Goal: Complete application form

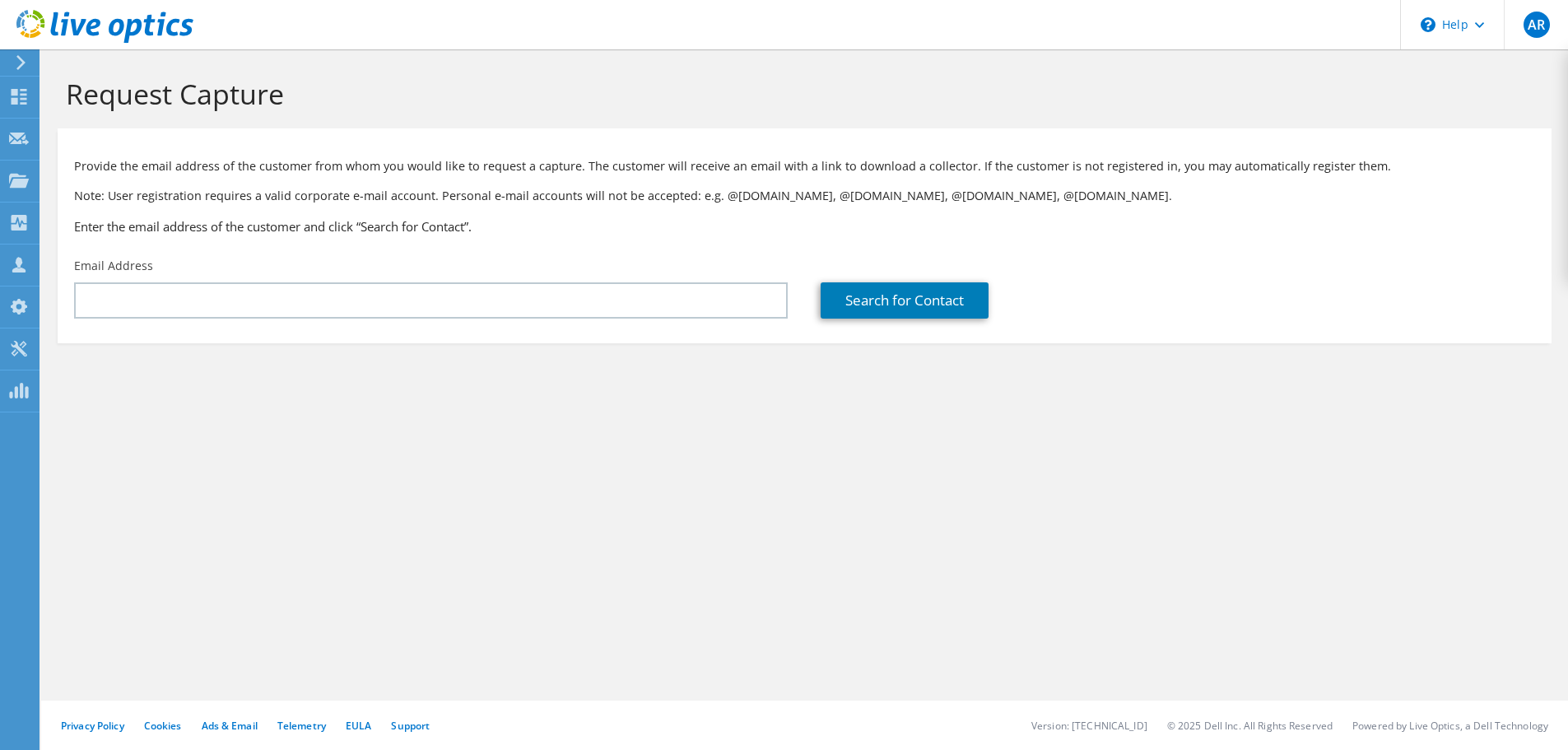
click at [469, 319] on div "Email Address" at bounding box center [431, 288] width 747 height 77
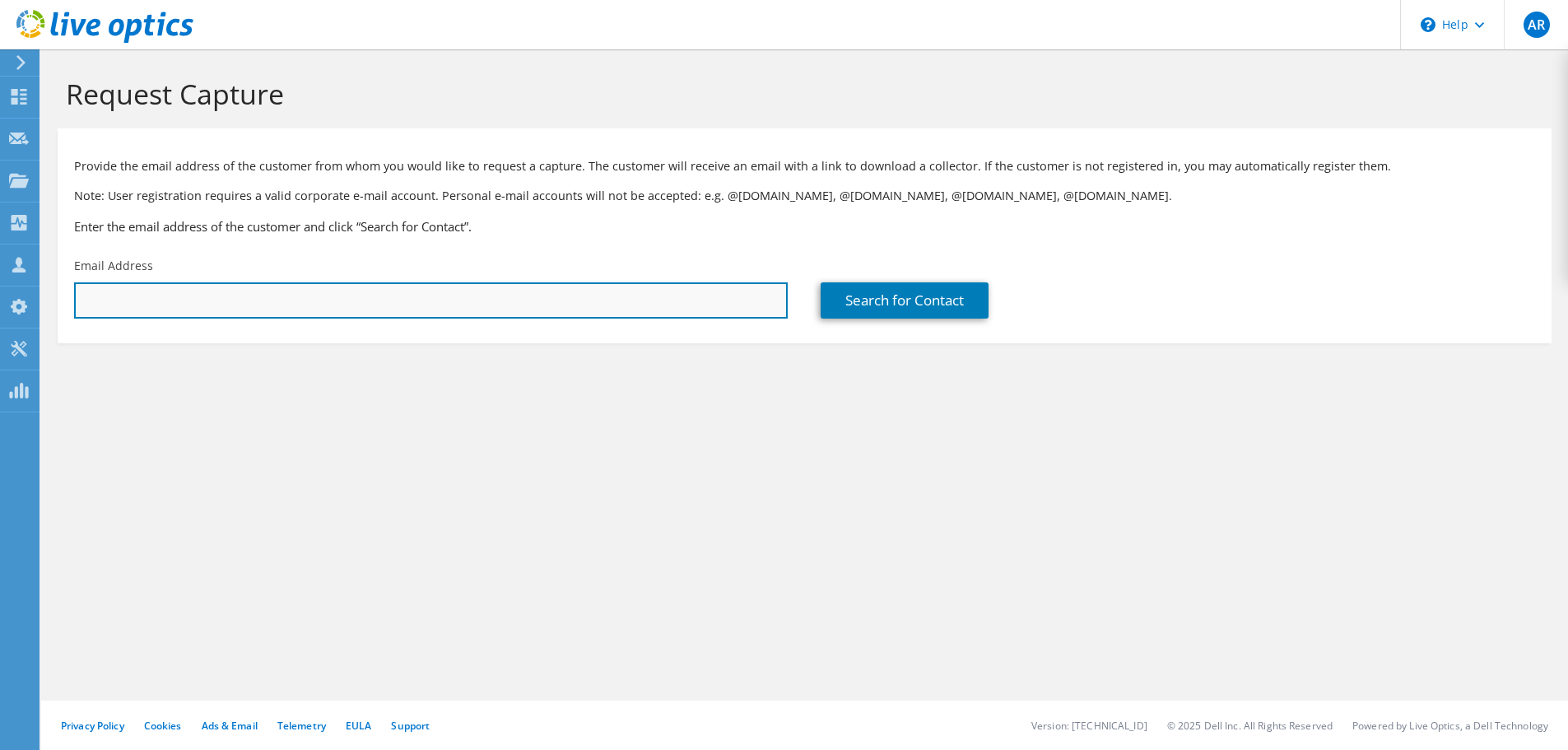
click at [500, 299] on input "text" at bounding box center [431, 300] width 714 height 36
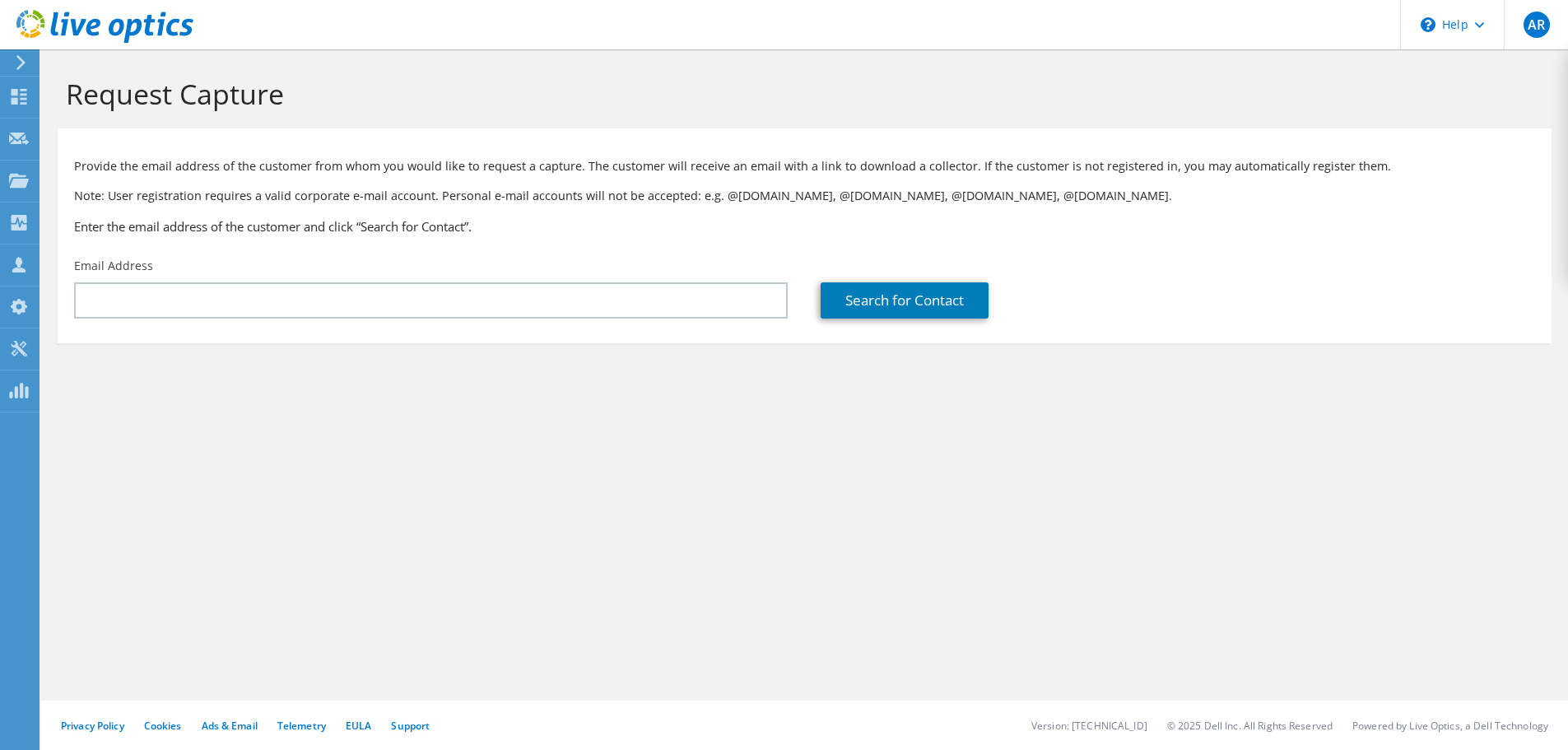
click at [1001, 375] on section "Request Capture Provide the email address of the customer from whom you would l…" at bounding box center [804, 237] width 1527 height 376
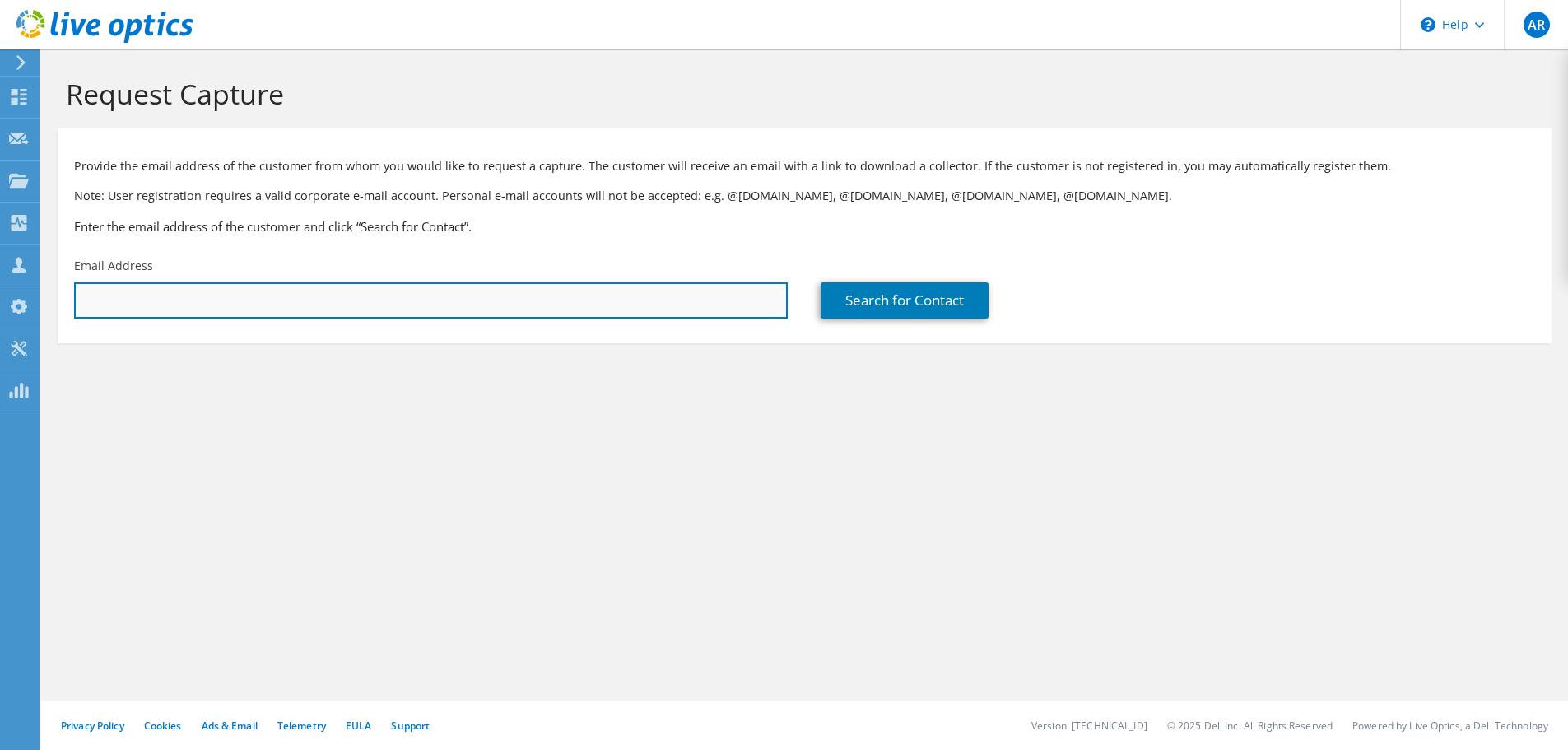
click at [198, 300] on input "text" at bounding box center [431, 300] width 714 height 36
click at [489, 295] on input "text" at bounding box center [431, 300] width 714 height 36
paste input "[PERSON_NAME] <[PERSON_NAME][EMAIL_ADDRESS][PERSON_NAME][DOMAIN_NAME]>"
drag, startPoint x: 168, startPoint y: 300, endPoint x: -120, endPoint y: 297, distance: 288.0
click at [0, 297] on html "AR Channel Partner [PERSON_NAME] [PERSON_NAME][EMAIL_ADDRESS][DOMAIN_NAME] Pan …" at bounding box center [784, 375] width 1568 height 750
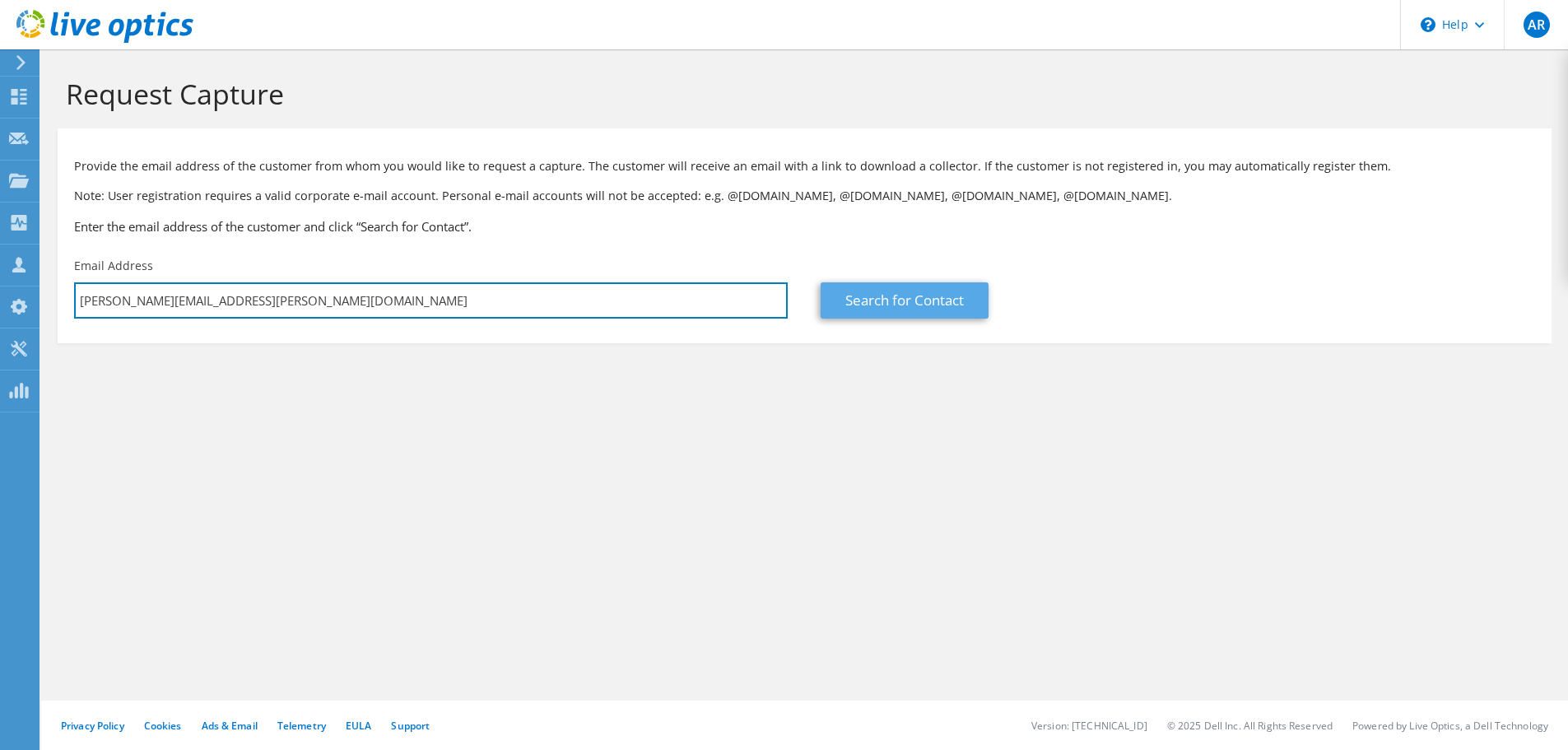
type input "[PERSON_NAME][EMAIL_ADDRESS][PERSON_NAME][DOMAIN_NAME]"
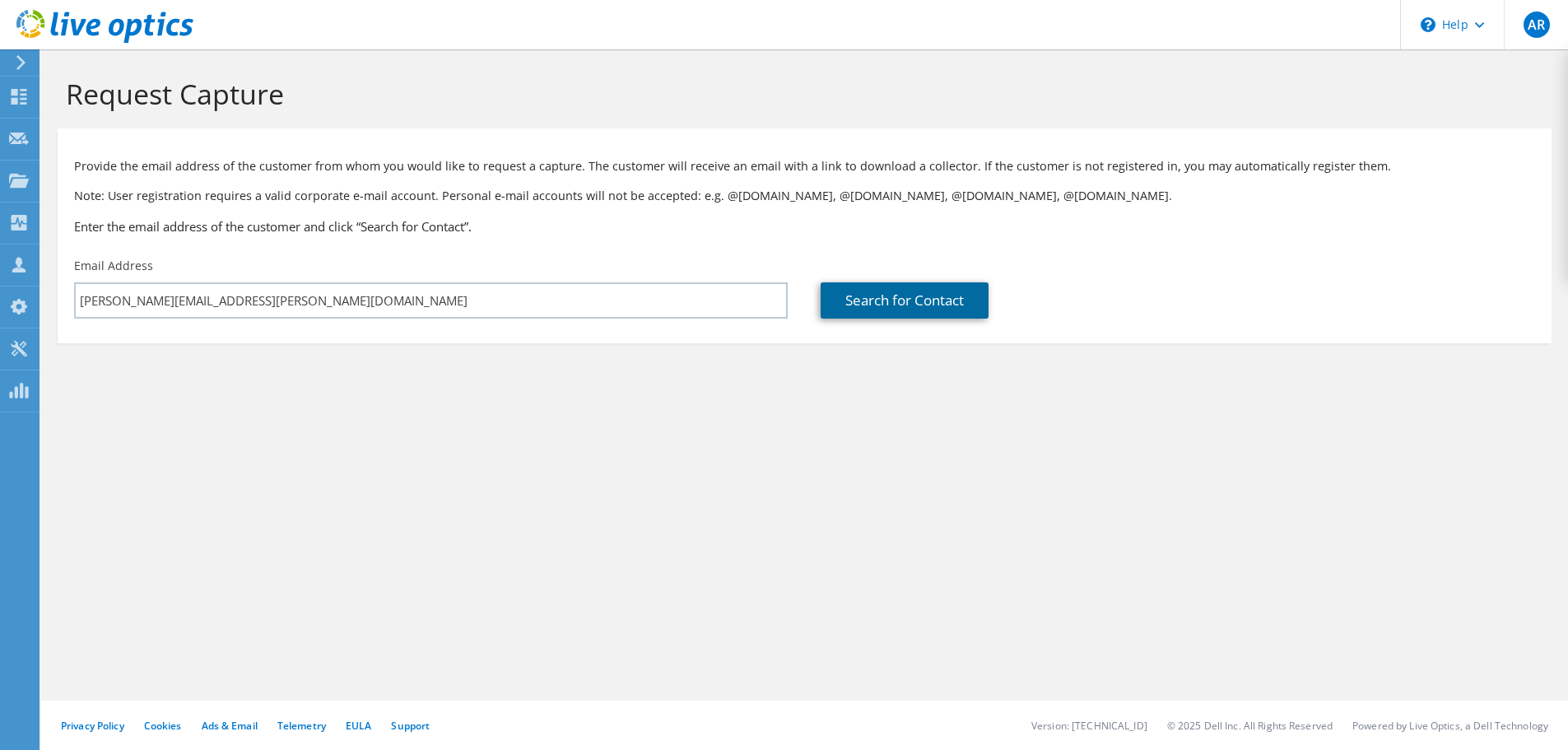
click at [922, 304] on link "Search for Contact" at bounding box center [904, 300] width 168 height 36
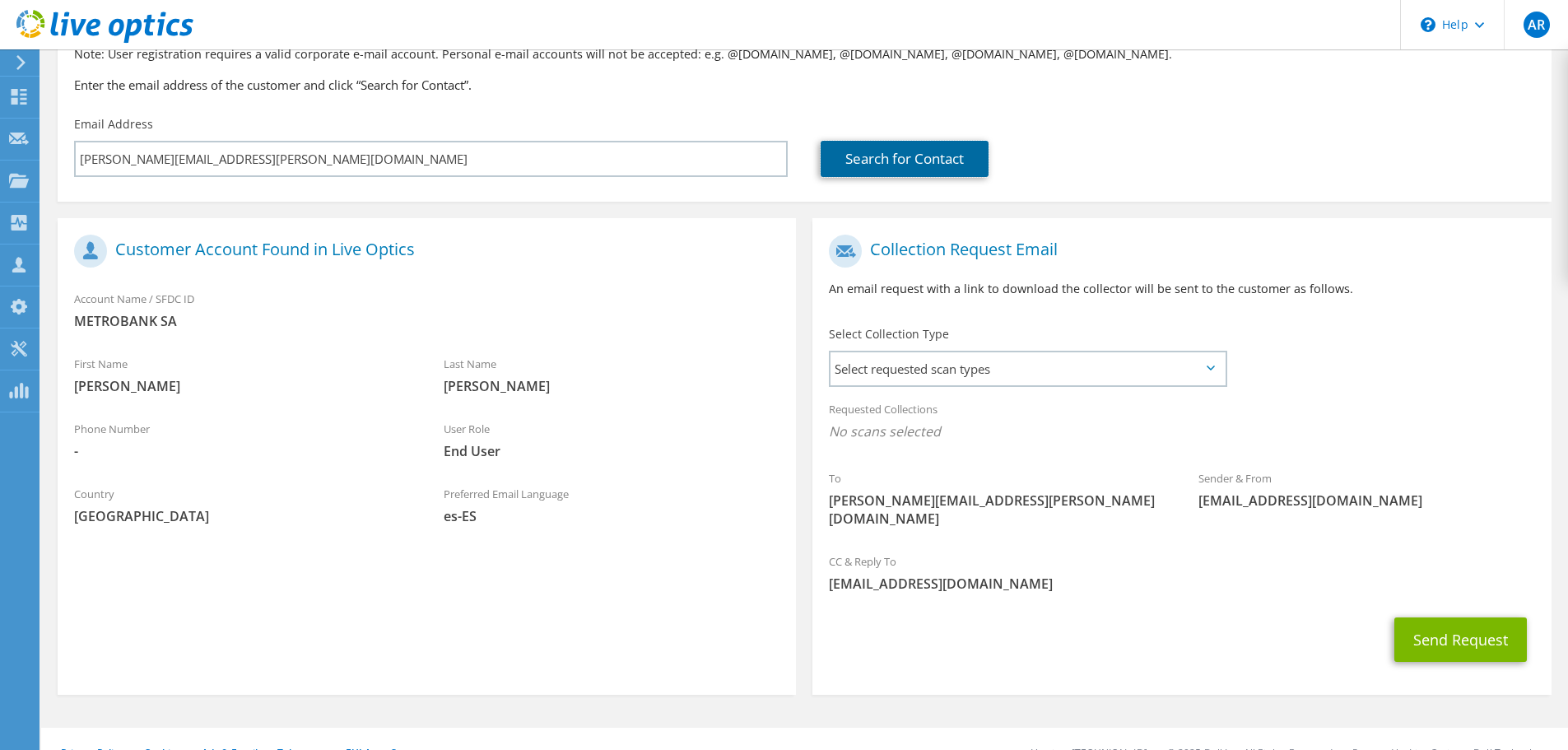
scroll to position [151, 0]
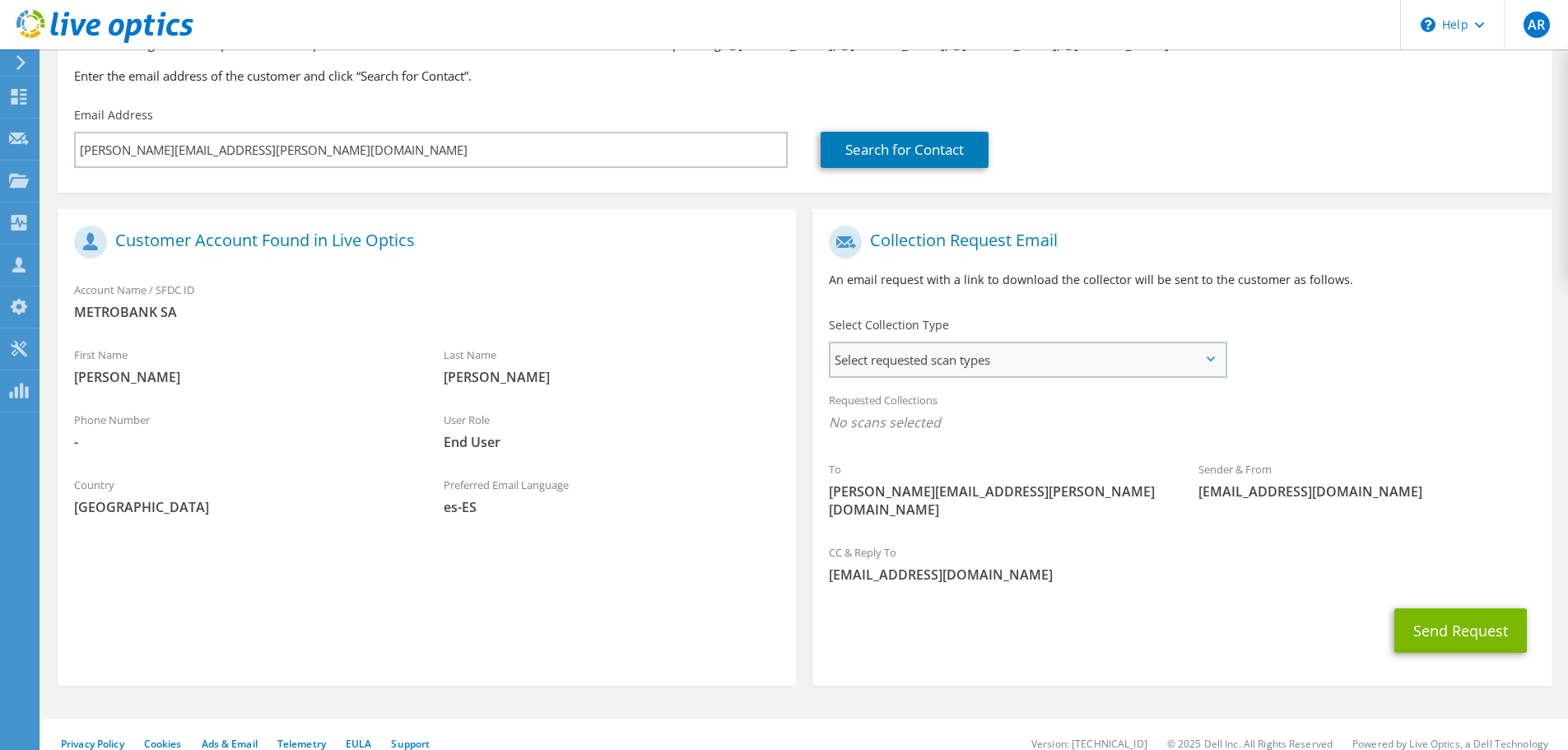
click at [979, 364] on span "Select requested scan types" at bounding box center [1027, 360] width 394 height 33
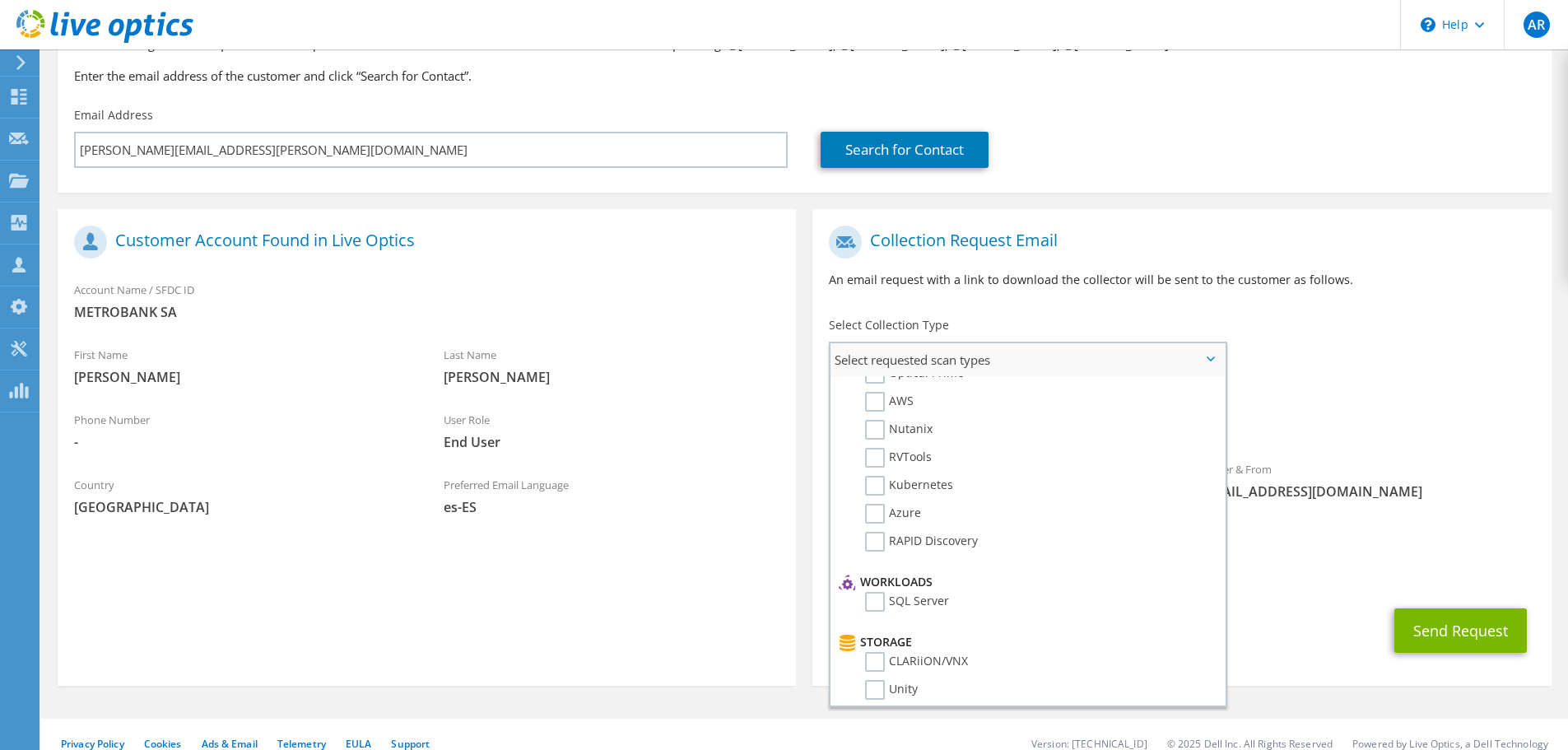
scroll to position [0, 0]
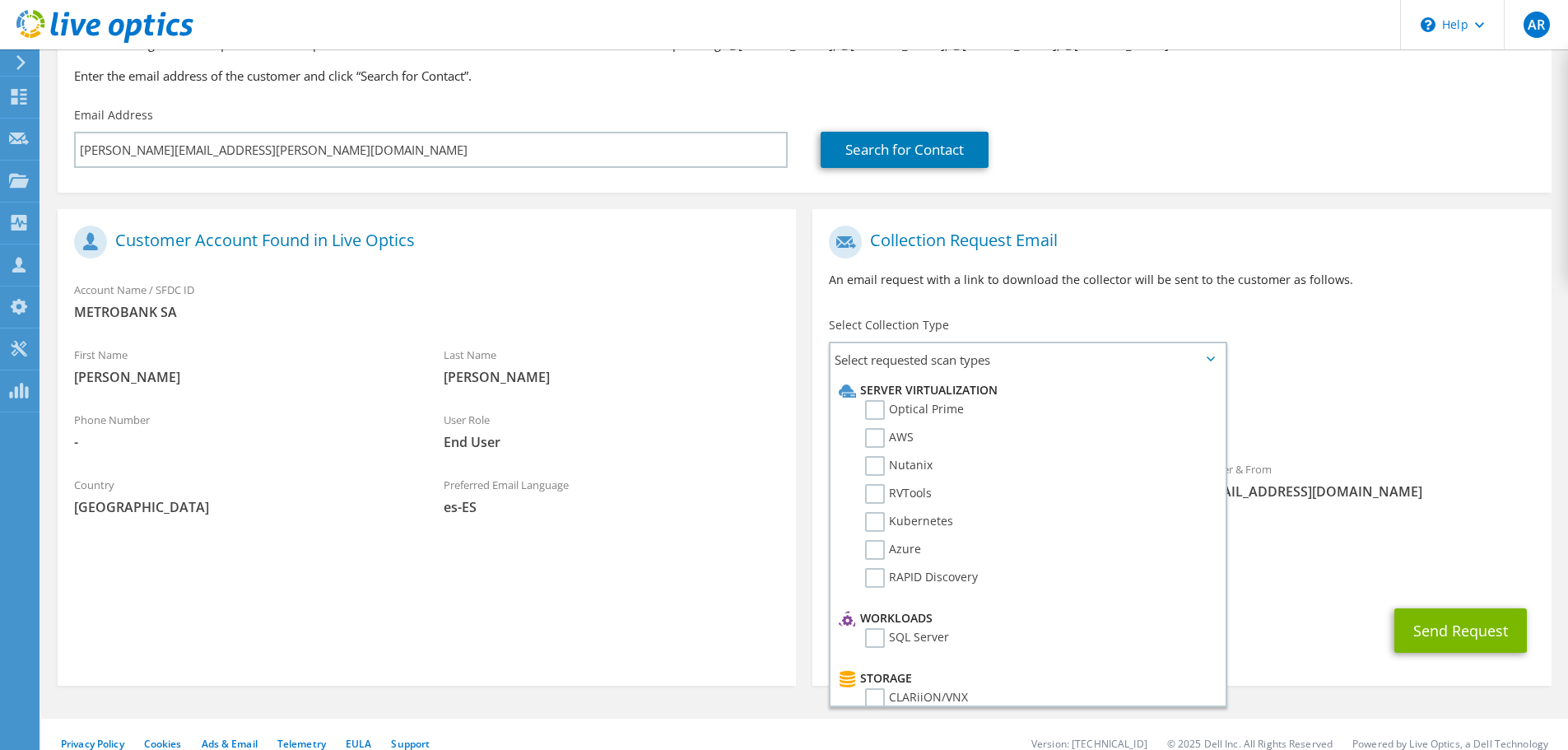
click at [1369, 300] on div "Collection Request Email An email request with a link to download the collector…" at bounding box center [1181, 263] width 738 height 91
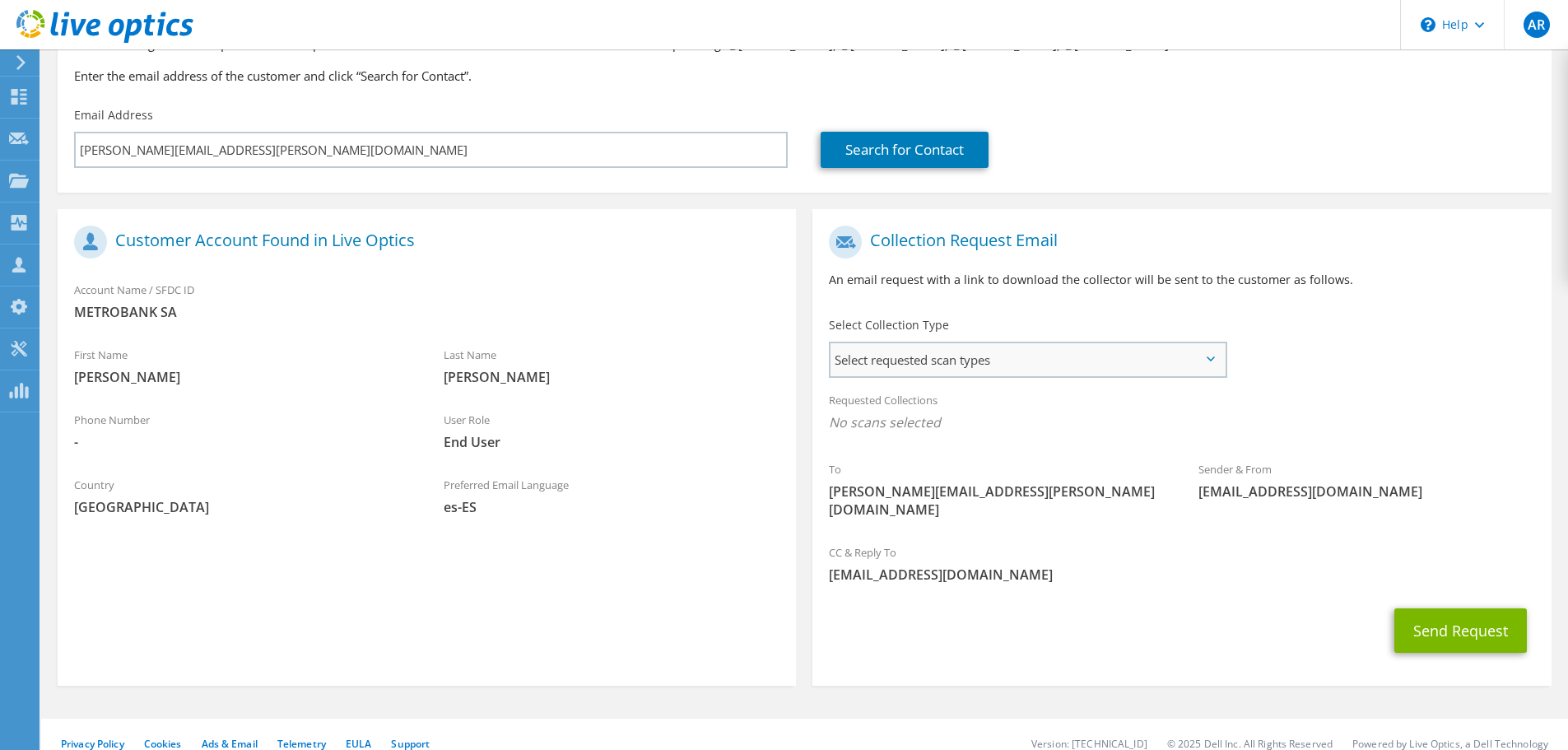
click at [1160, 356] on span "Select requested scan types" at bounding box center [1027, 360] width 394 height 33
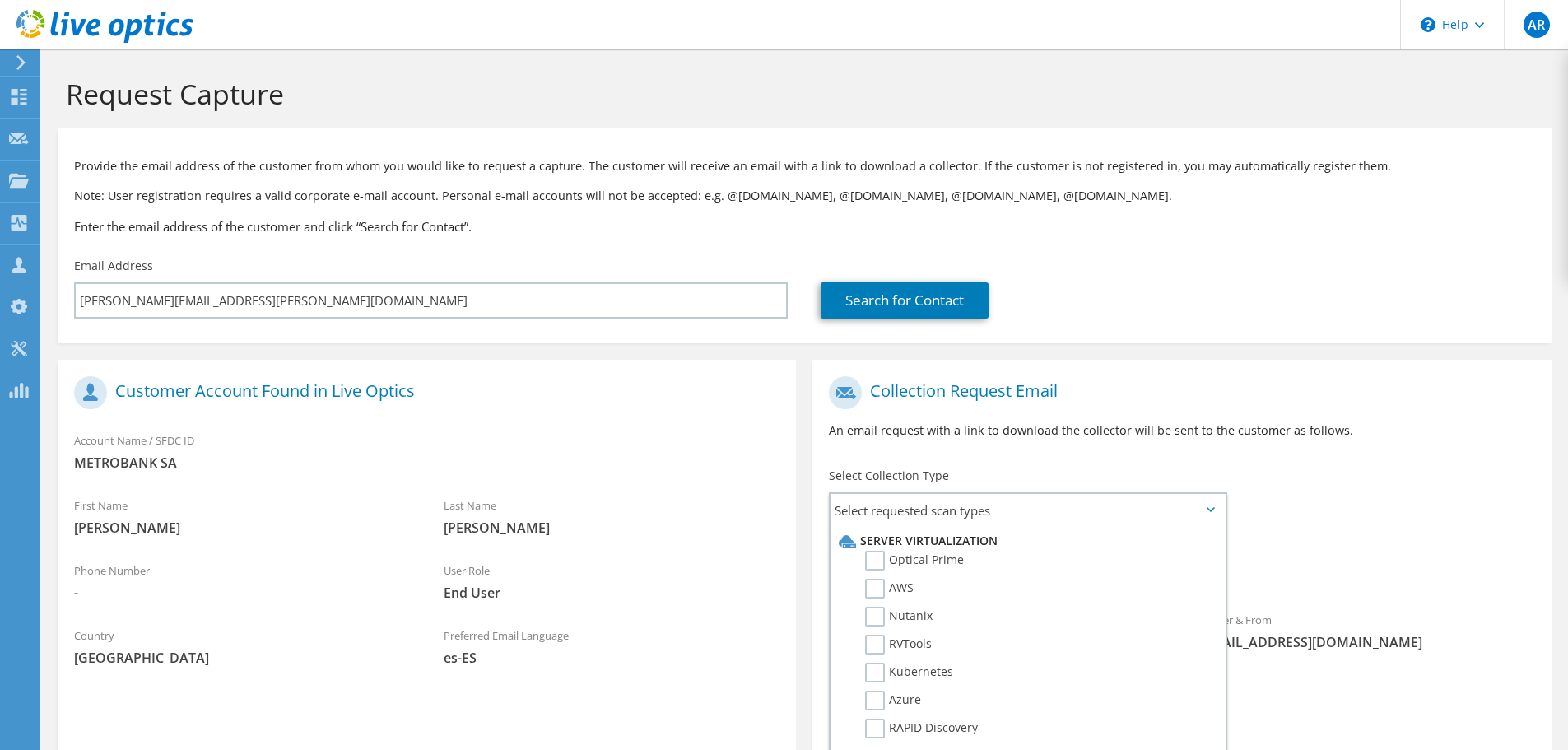
click at [1164, 431] on p "An email request with a link to download the collector will be sent to the cust…" at bounding box center [1182, 430] width 705 height 18
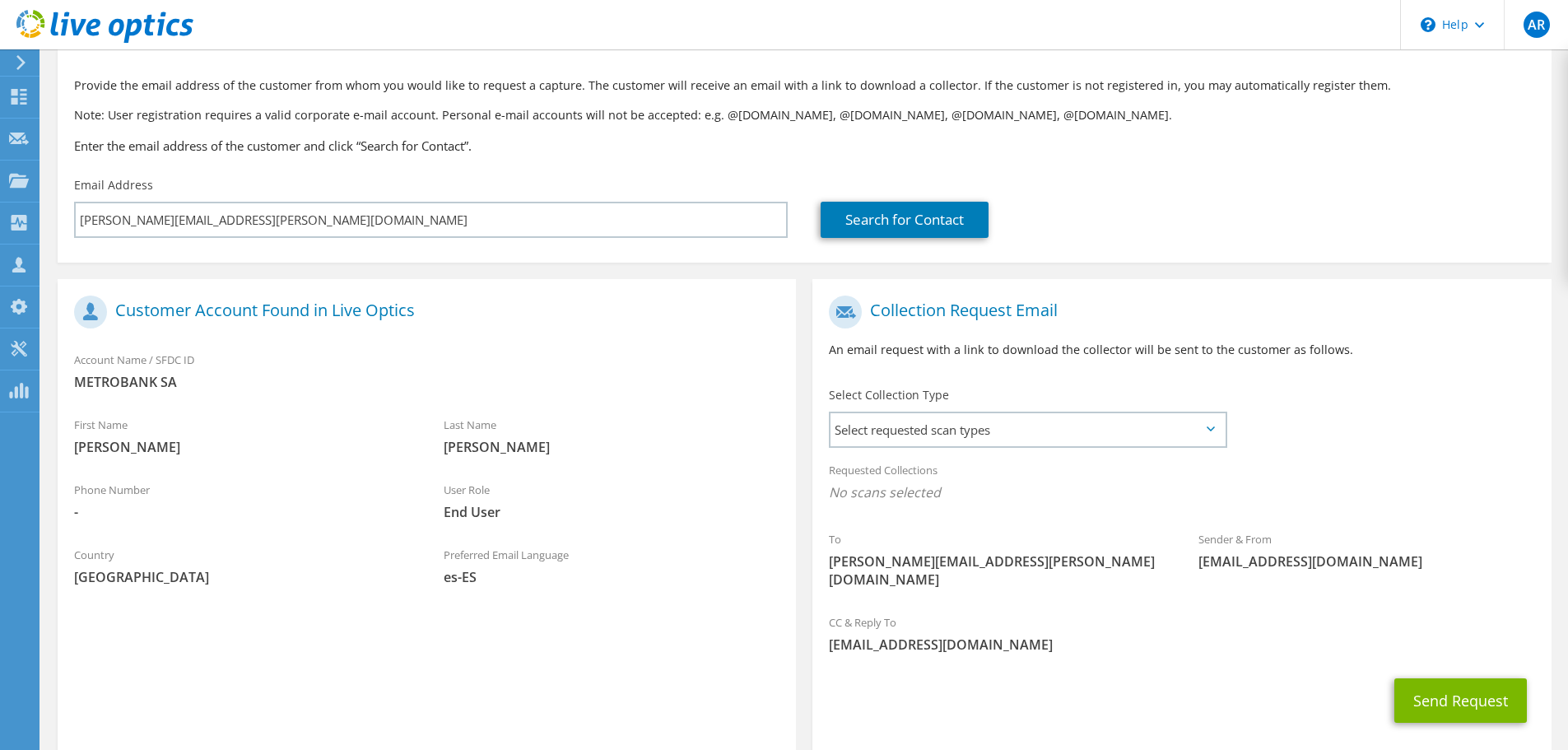
scroll to position [151, 0]
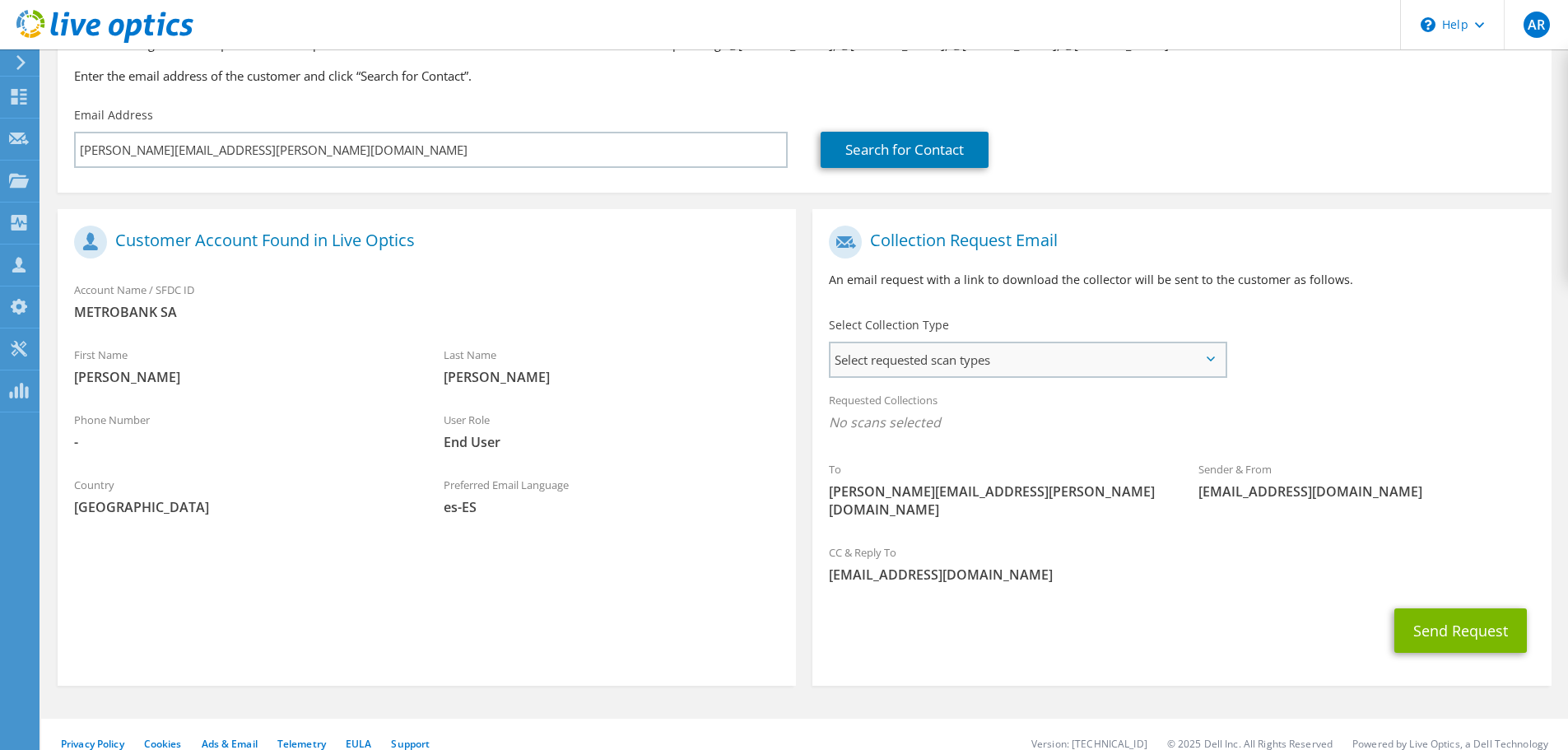
click at [1122, 372] on span "Select requested scan types" at bounding box center [1027, 360] width 394 height 33
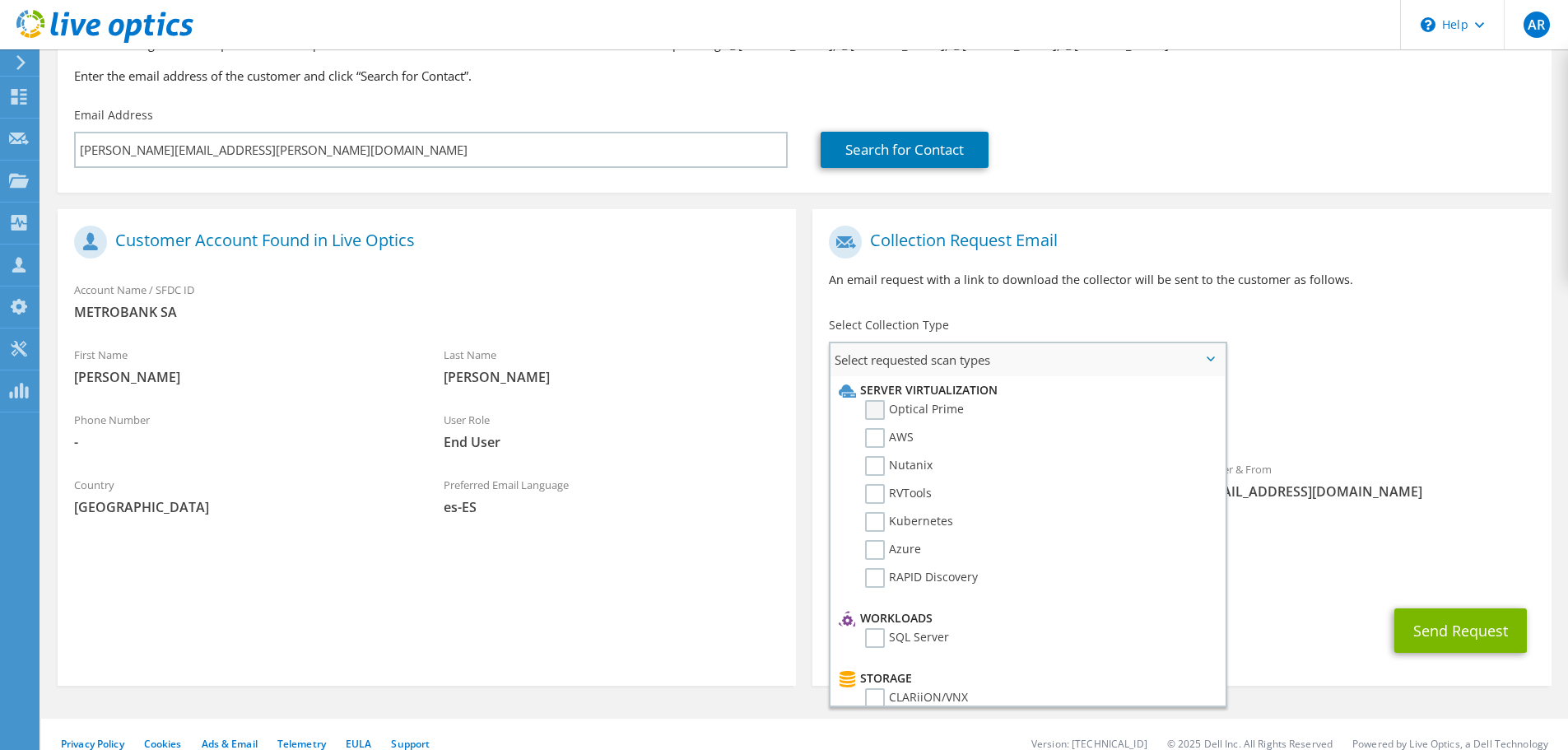
click at [877, 410] on label "Optical Prime" at bounding box center [914, 409] width 99 height 20
click at [0, 0] on input "Optical Prime" at bounding box center [0, 0] width 0 height 0
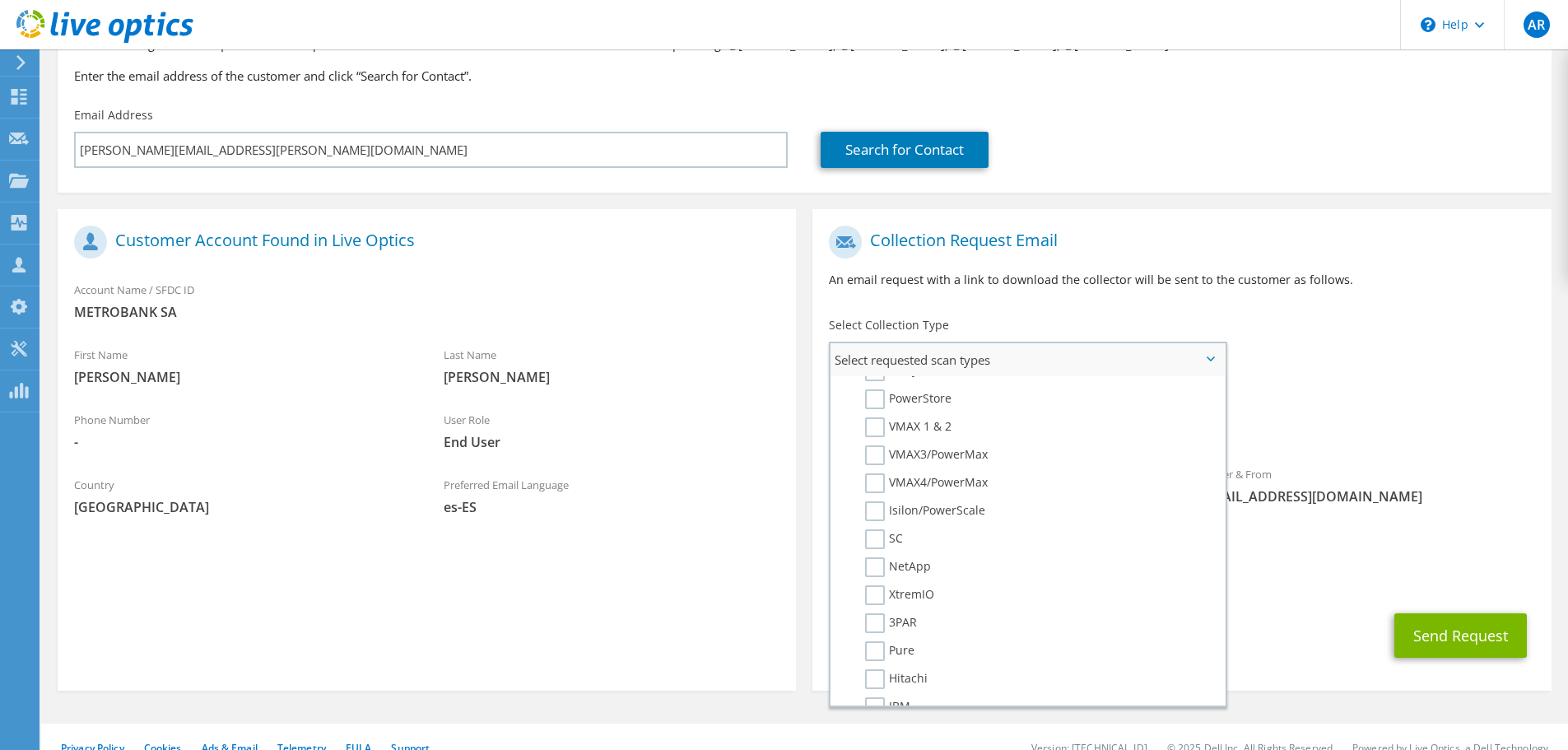
scroll to position [329, 0]
click at [939, 418] on label "PowerStore" at bounding box center [908, 424] width 86 height 20
click at [0, 0] on input "PowerStore" at bounding box center [0, 0] width 0 height 0
click at [872, 464] on label "Avamar" at bounding box center [898, 463] width 66 height 20
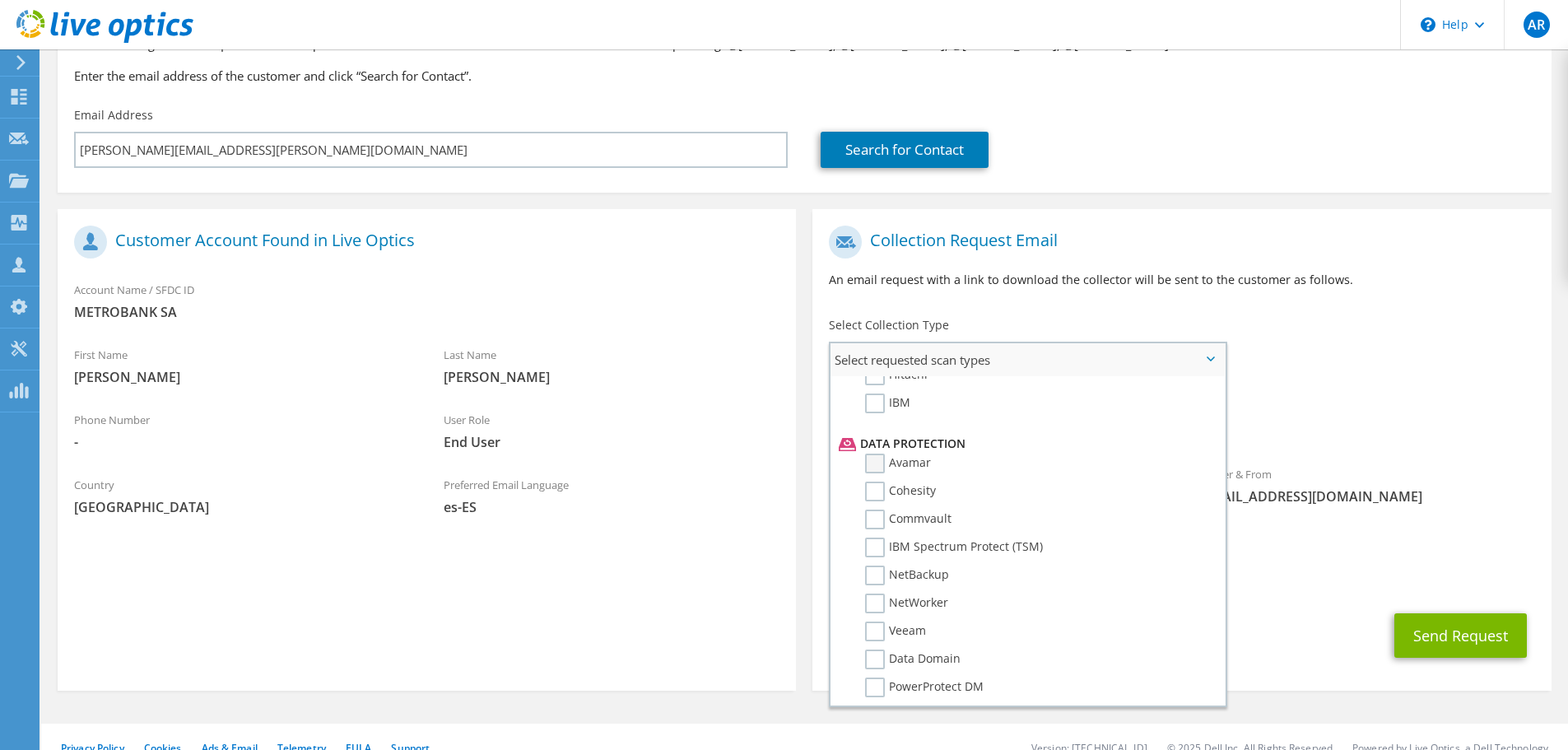
click at [0, 0] on input "Avamar" at bounding box center [0, 0] width 0 height 0
click at [870, 574] on label "Data Domain" at bounding box center [913, 576] width 95 height 20
click at [0, 0] on input "Data Domain" at bounding box center [0, 0] width 0 height 0
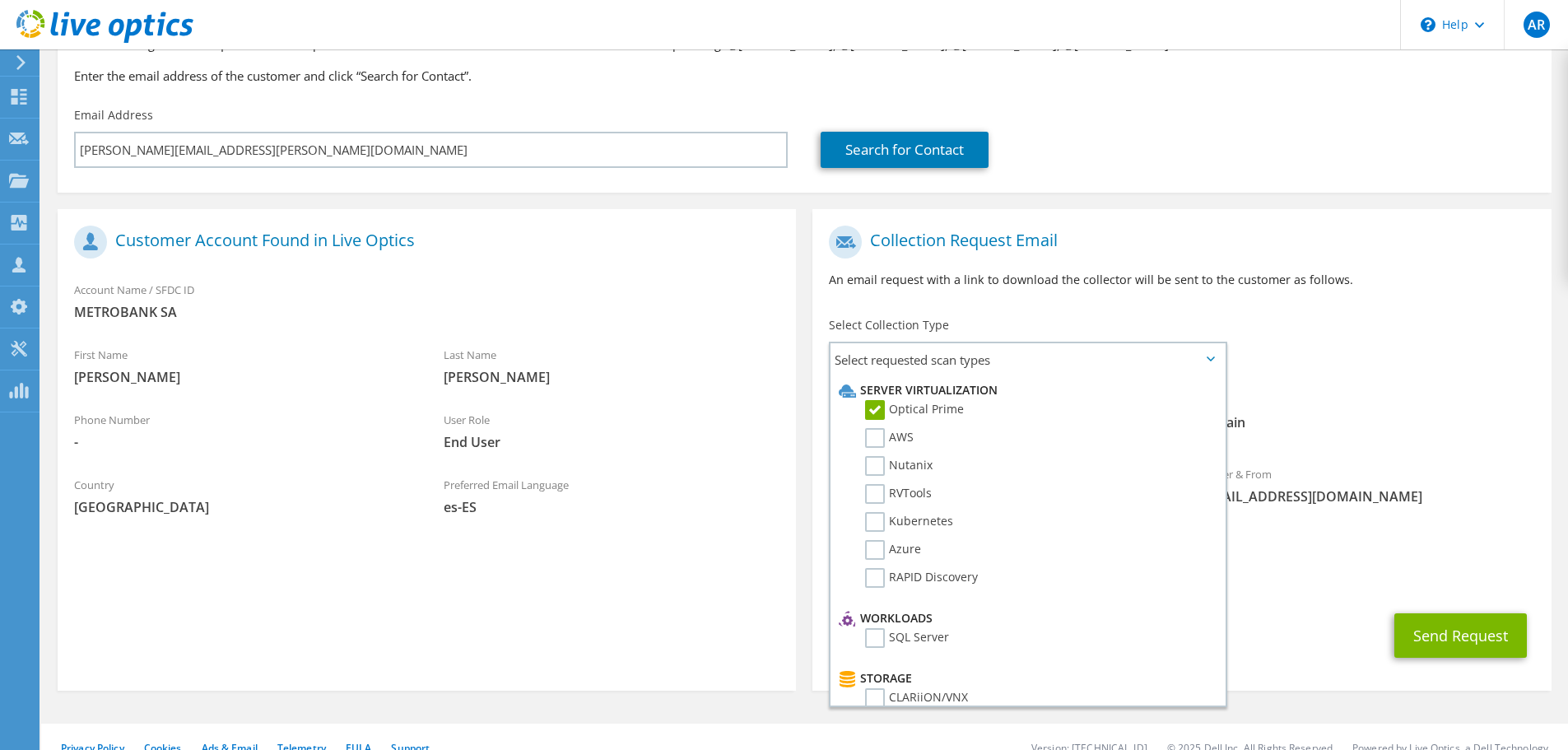
click at [1480, 438] on span "Optical Prime PowerStore [GEOGRAPHIC_DATA] Data Domain" at bounding box center [1182, 427] width 705 height 28
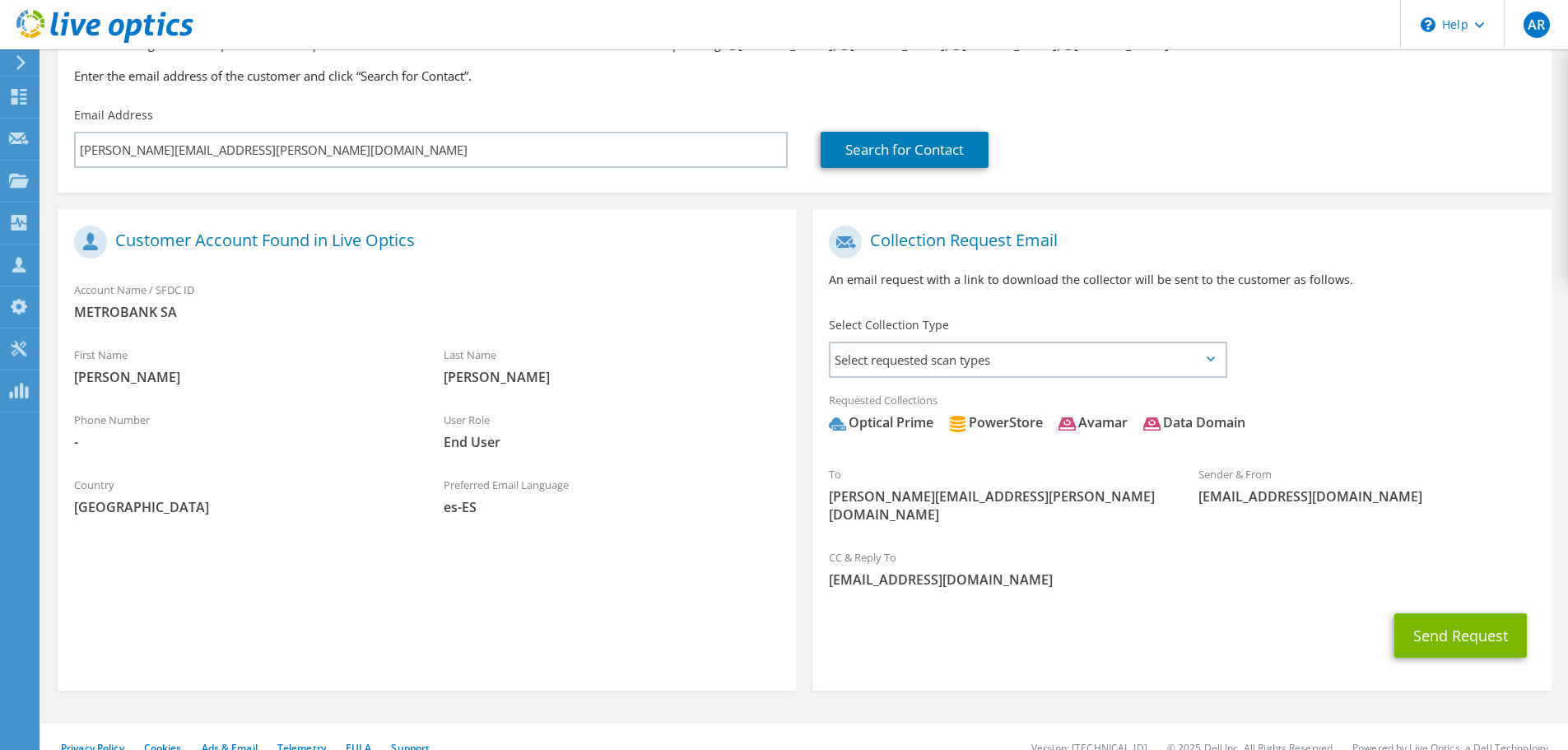
drag, startPoint x: 858, startPoint y: 426, endPoint x: 1342, endPoint y: 439, distance: 484.2
click at [1342, 439] on span "Optical Prime PowerStore [GEOGRAPHIC_DATA] Data Domain" at bounding box center [1182, 427] width 705 height 28
click at [1362, 429] on span "Optical Prime PowerStore [GEOGRAPHIC_DATA] Data Domain" at bounding box center [1182, 427] width 705 height 28
click at [973, 501] on span "[PERSON_NAME][EMAIL_ADDRESS][PERSON_NAME][DOMAIN_NAME]" at bounding box center [997, 505] width 336 height 36
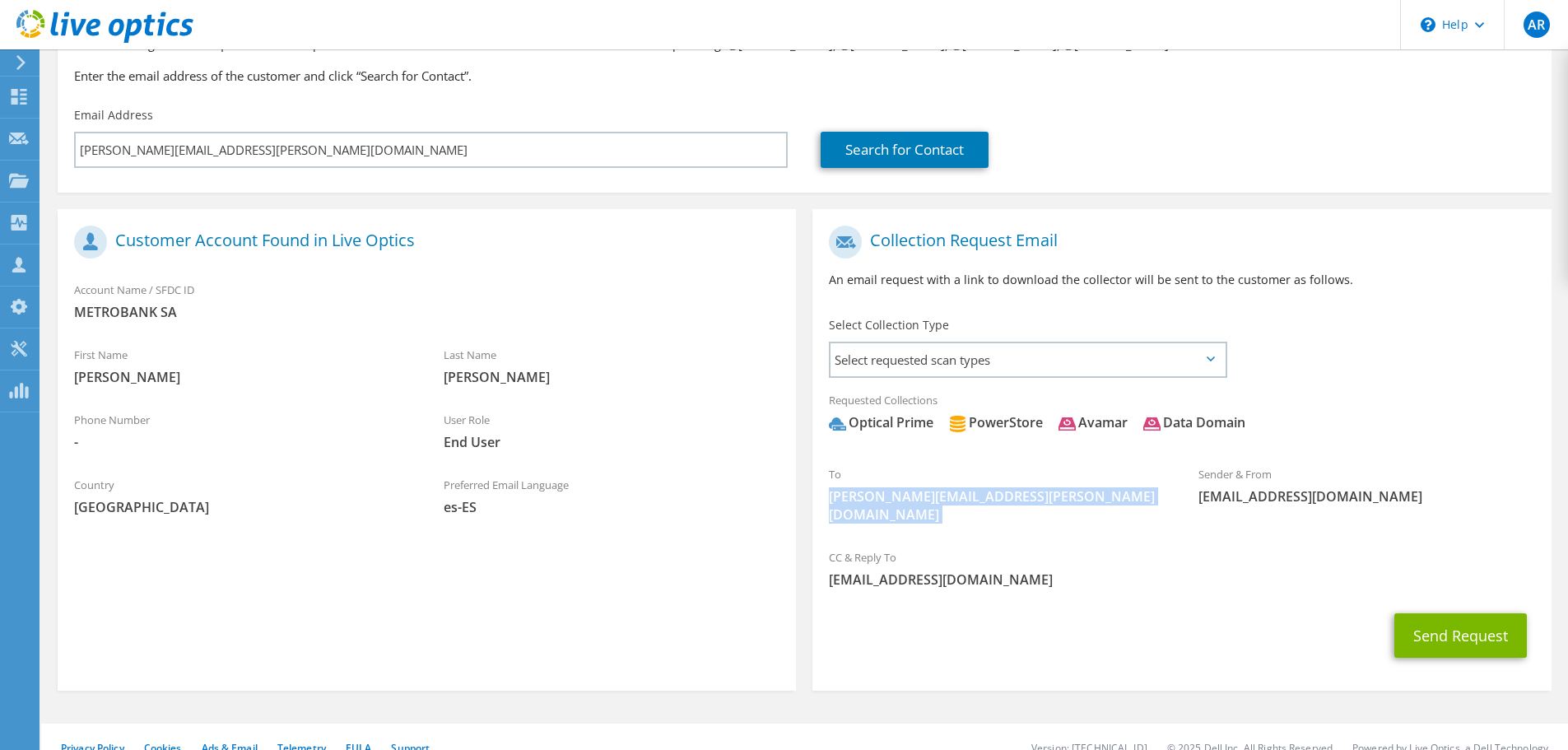
click at [973, 501] on span "[PERSON_NAME][EMAIL_ADDRESS][PERSON_NAME][DOMAIN_NAME]" at bounding box center [997, 505] width 336 height 36
click at [966, 570] on span "[EMAIL_ADDRESS][DOMAIN_NAME]" at bounding box center [1182, 579] width 705 height 18
click at [1030, 605] on div "Send Request" at bounding box center [1181, 635] width 738 height 61
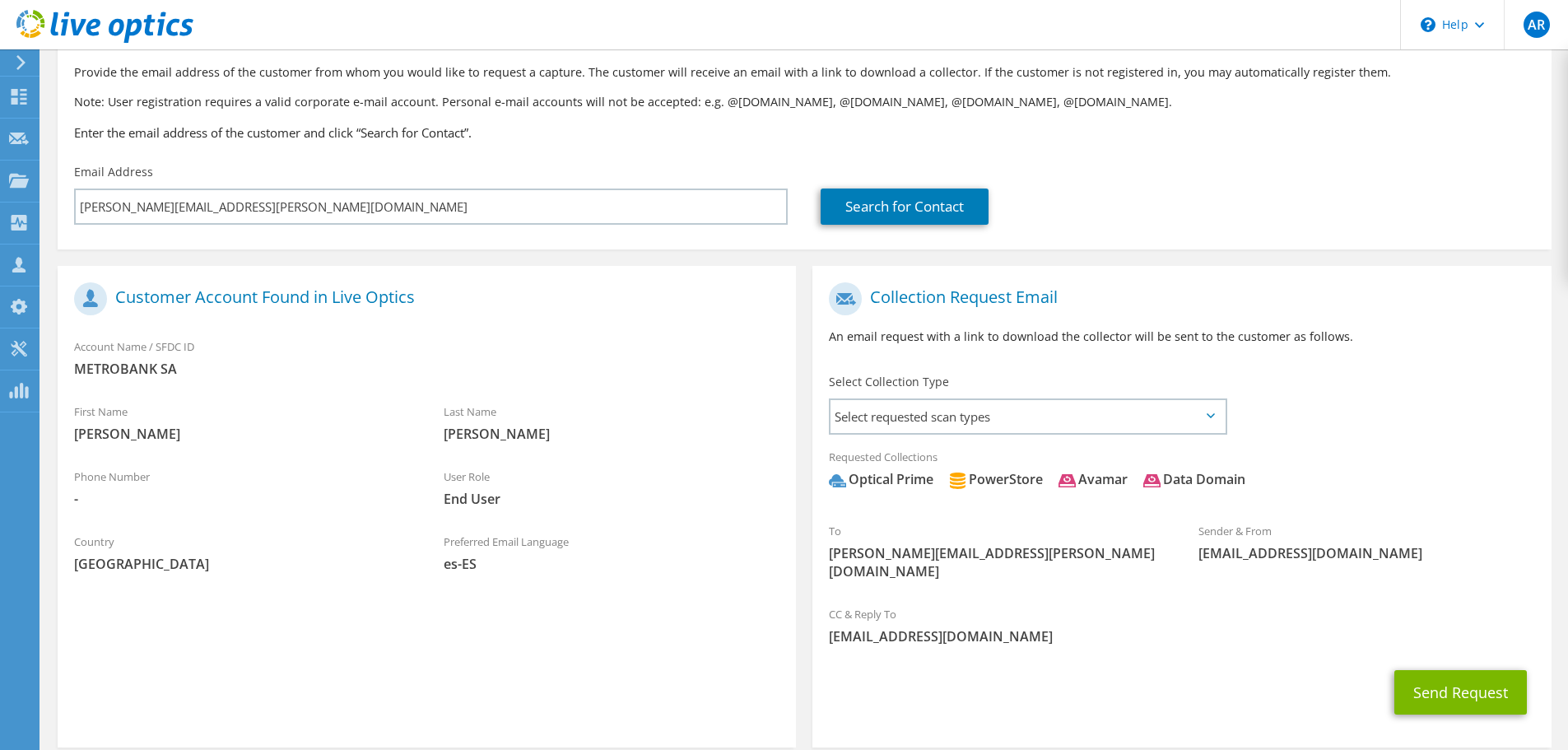
scroll to position [156, 0]
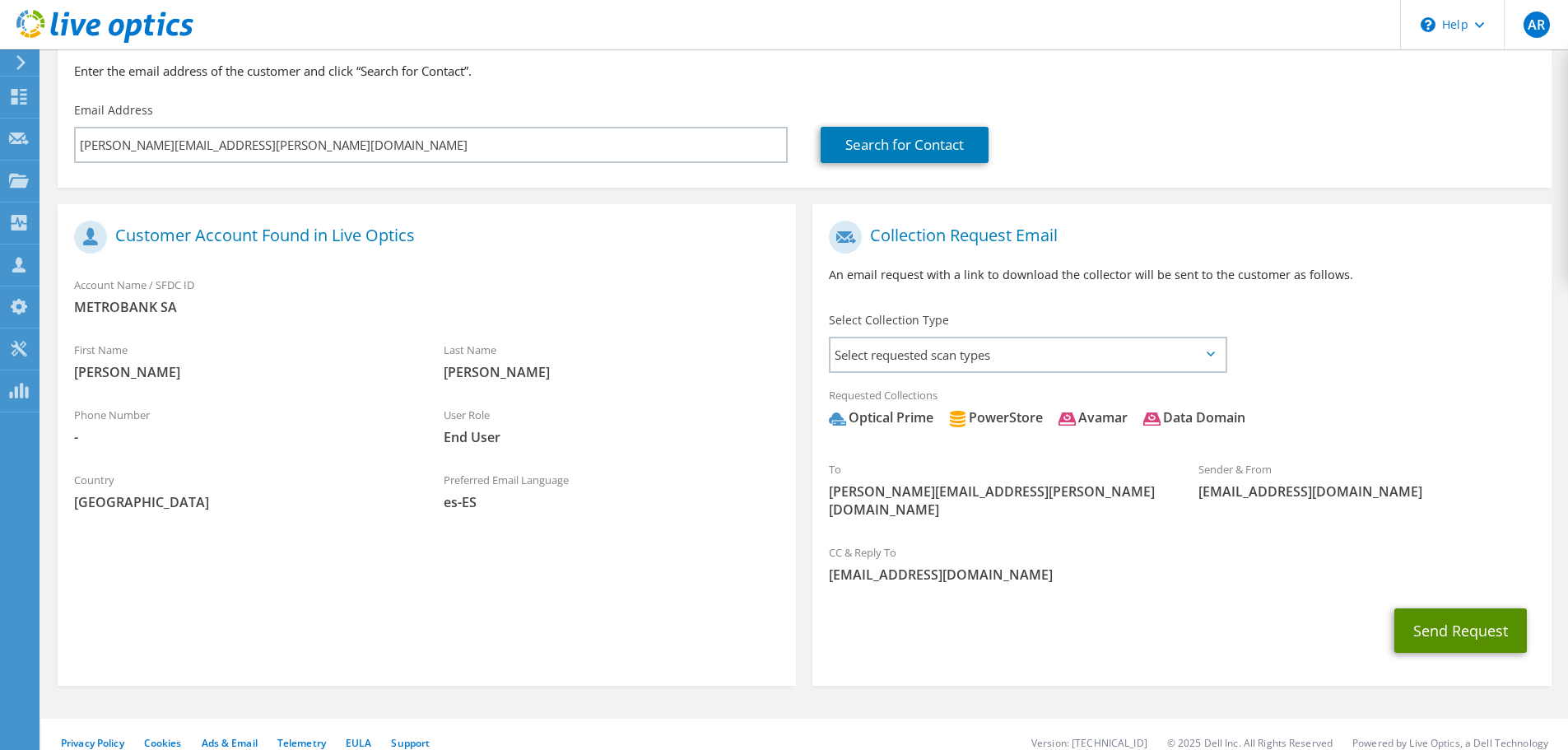
click at [1465, 616] on button "Send Request" at bounding box center [1460, 630] width 132 height 45
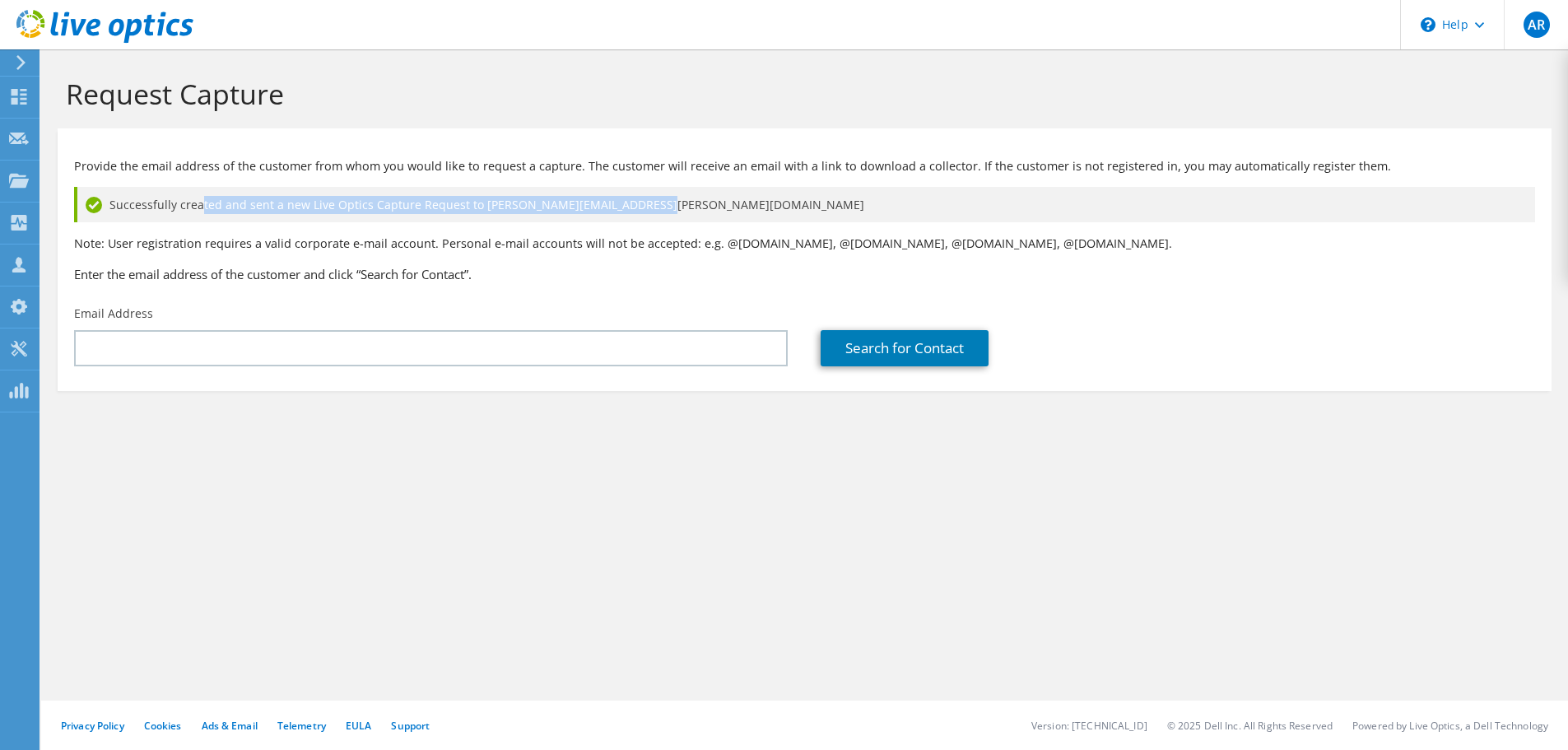
drag, startPoint x: 643, startPoint y: 211, endPoint x: 170, endPoint y: 204, distance: 473.1
click at [181, 206] on div "Successfully created and sent a new Live Optics Capture Request to [PERSON_NAME…" at bounding box center [804, 204] width 1460 height 35
